Goal: Task Accomplishment & Management: Manage account settings

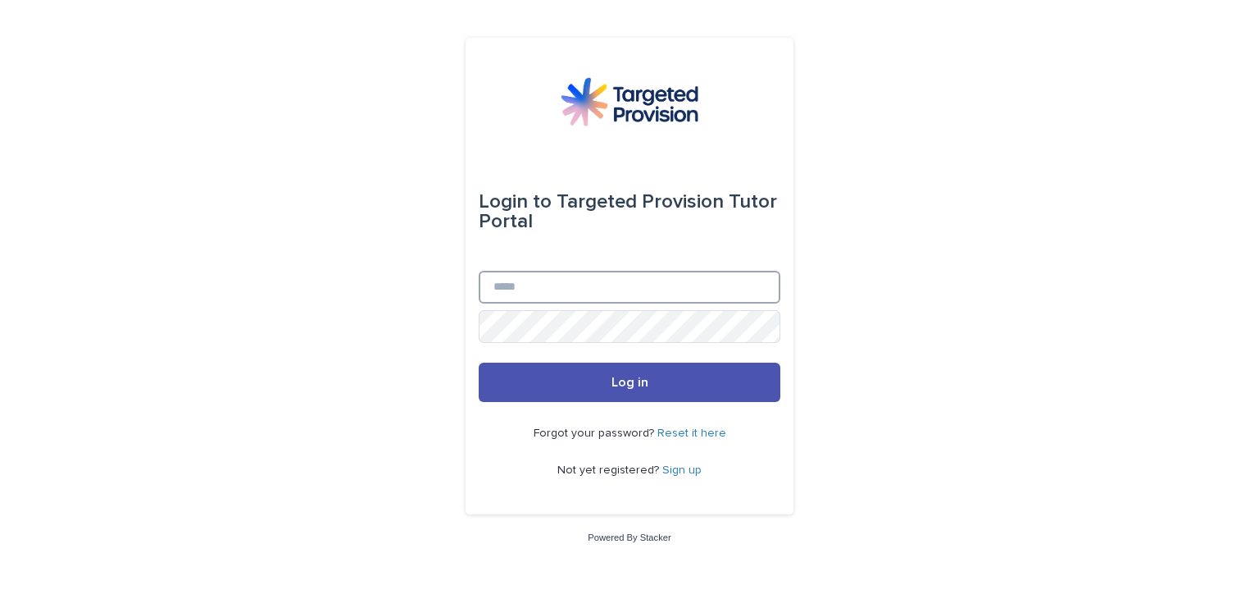
click at [548, 280] on input "Email" at bounding box center [630, 287] width 302 height 33
type input "**********"
click at [479, 362] on button "Log in" at bounding box center [630, 381] width 302 height 39
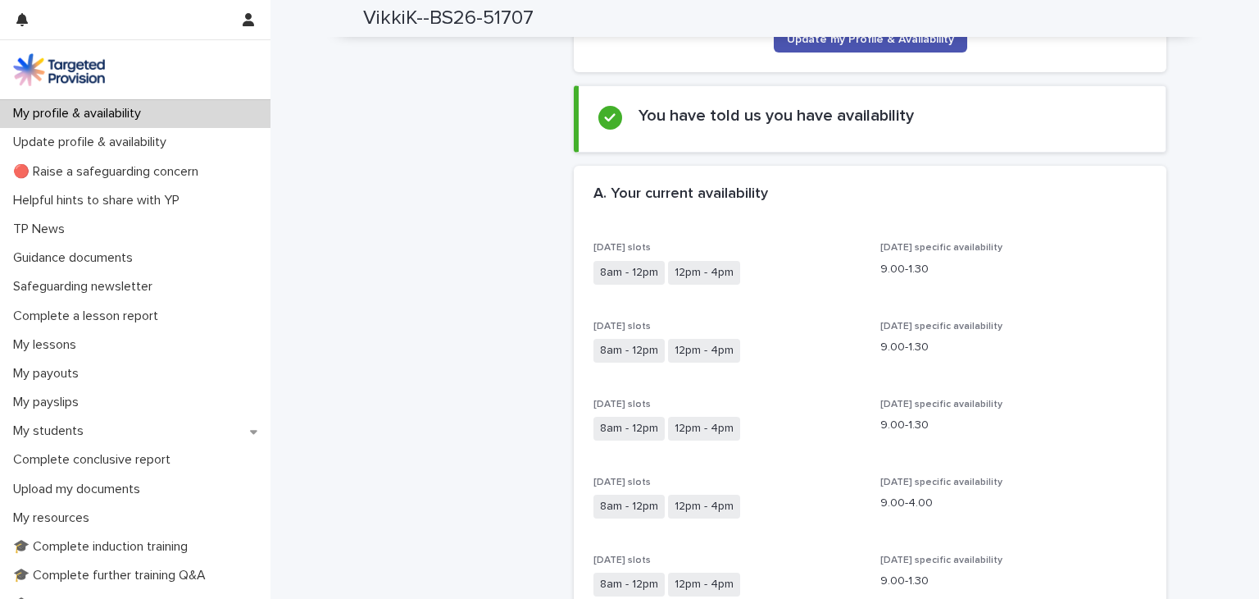
scroll to position [252, 0]
click at [855, 41] on span "Update my Profile & Availability" at bounding box center [870, 39] width 167 height 11
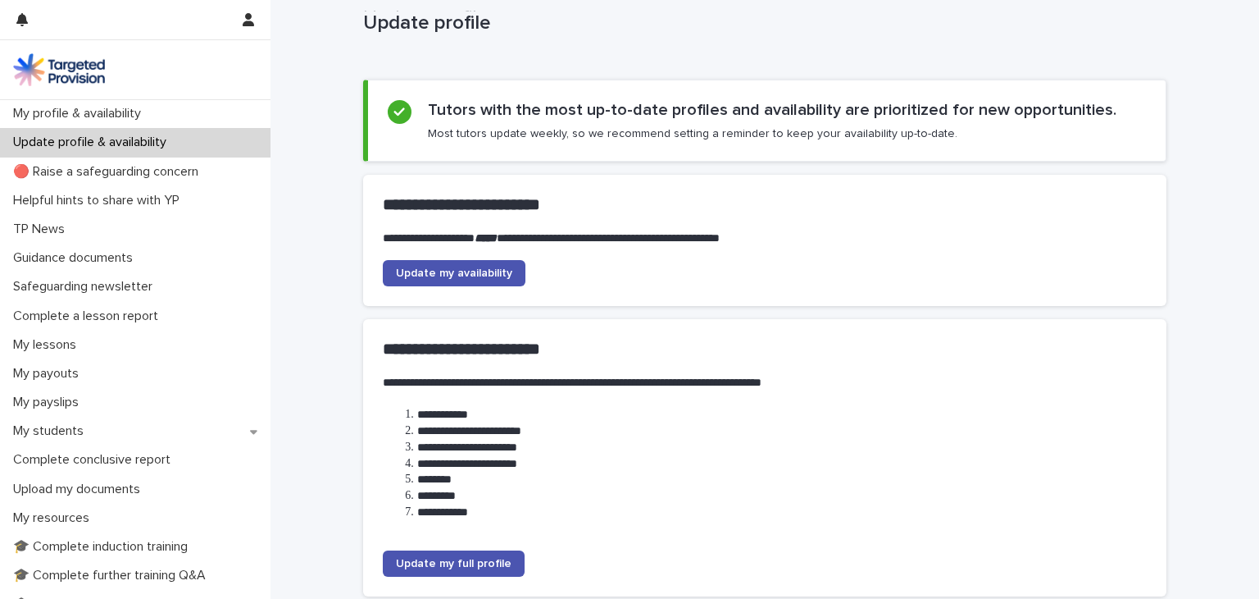
scroll to position [39, 0]
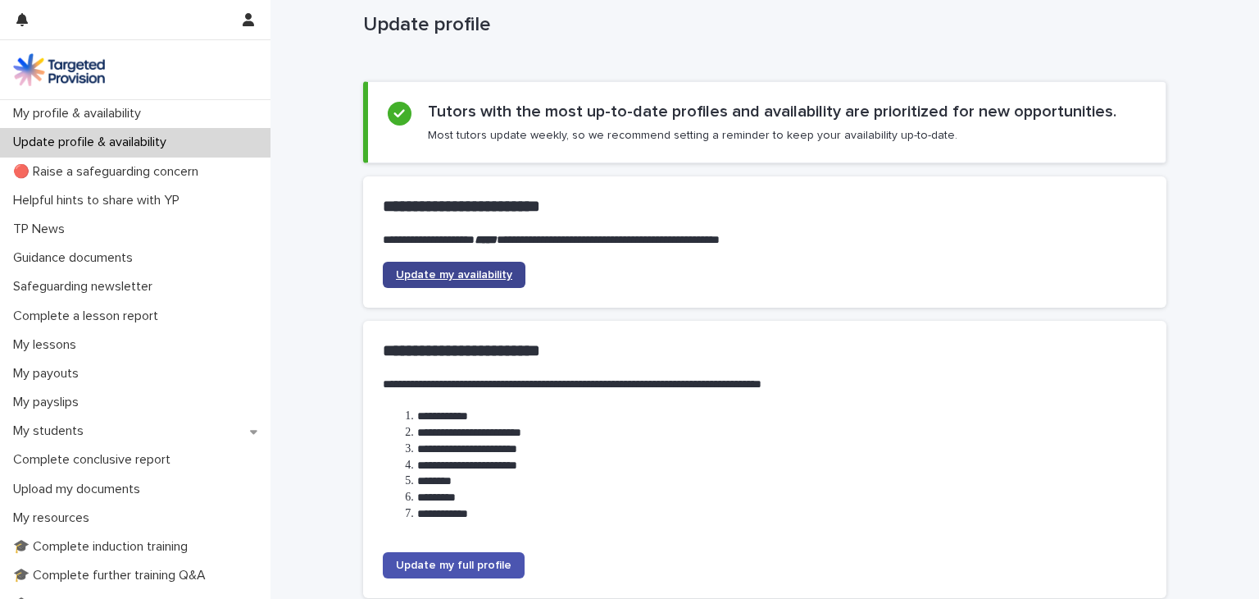
click at [491, 266] on link "Update my availability" at bounding box center [454, 275] width 143 height 26
